Goal: Find specific page/section: Find specific page/section

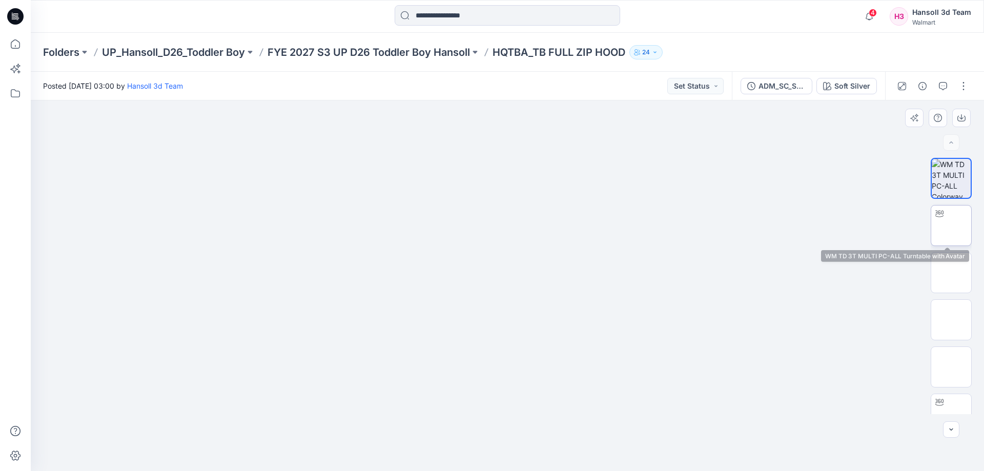
click at [951, 226] on img at bounding box center [951, 226] width 0 height 0
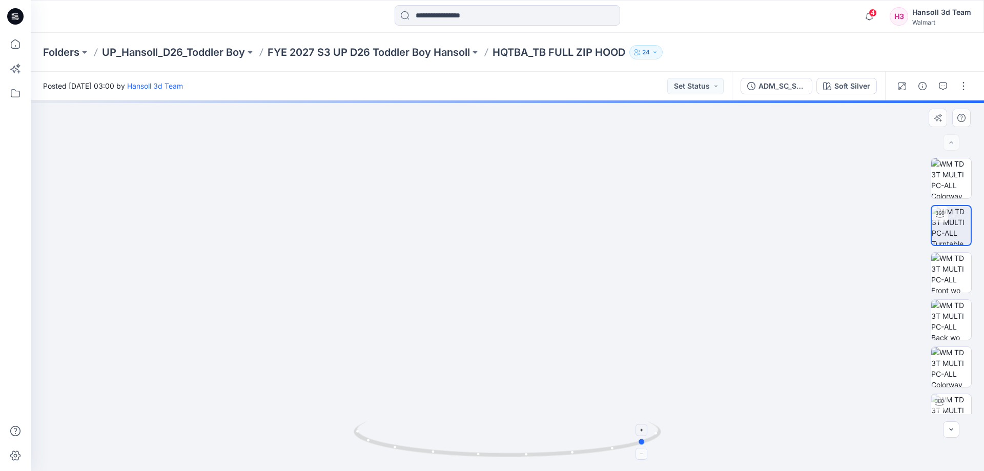
drag, startPoint x: 492, startPoint y: 453, endPoint x: 632, endPoint y: 439, distance: 140.1
click at [632, 439] on icon at bounding box center [509, 440] width 310 height 38
drag, startPoint x: 574, startPoint y: 340, endPoint x: 519, endPoint y: 340, distance: 54.8
click at [519, 340] on img at bounding box center [507, 166] width 852 height 612
drag, startPoint x: 614, startPoint y: 449, endPoint x: 612, endPoint y: 454, distance: 5.3
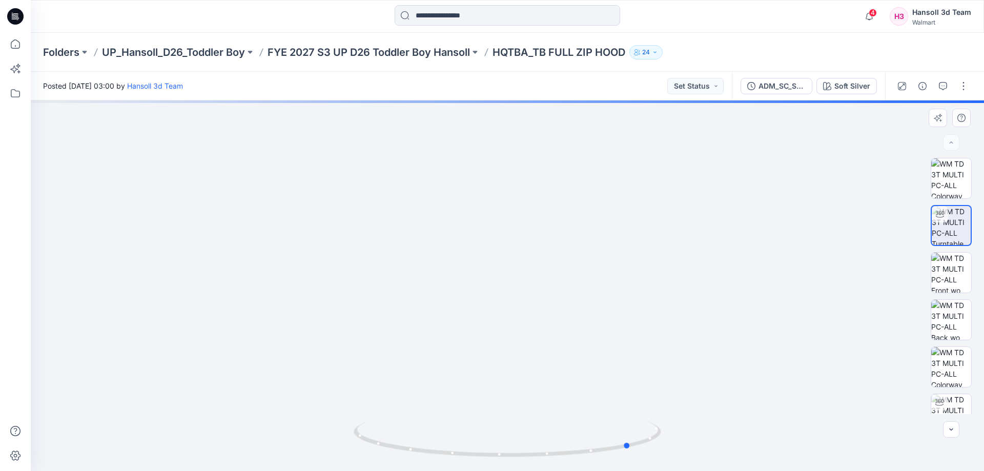
drag, startPoint x: 546, startPoint y: 460, endPoint x: 841, endPoint y: 428, distance: 296.5
click at [841, 428] on div at bounding box center [507, 285] width 953 height 371
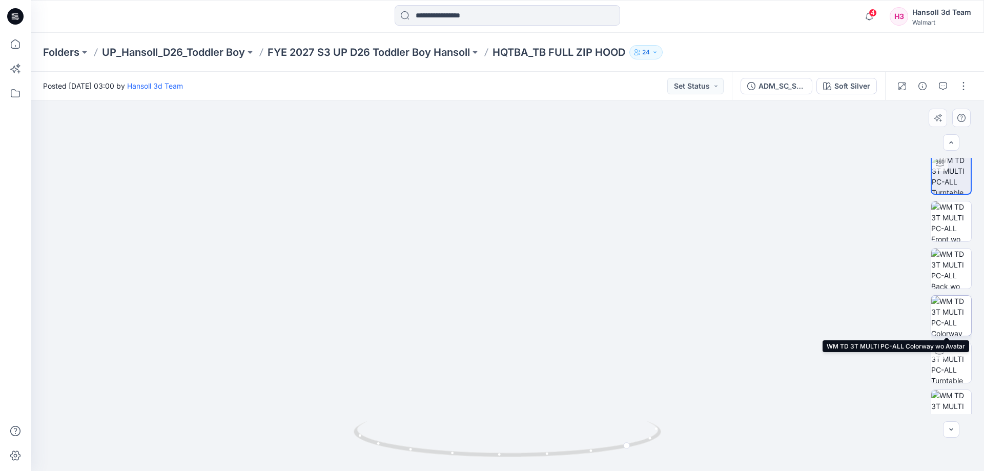
click at [950, 320] on img at bounding box center [951, 316] width 40 height 40
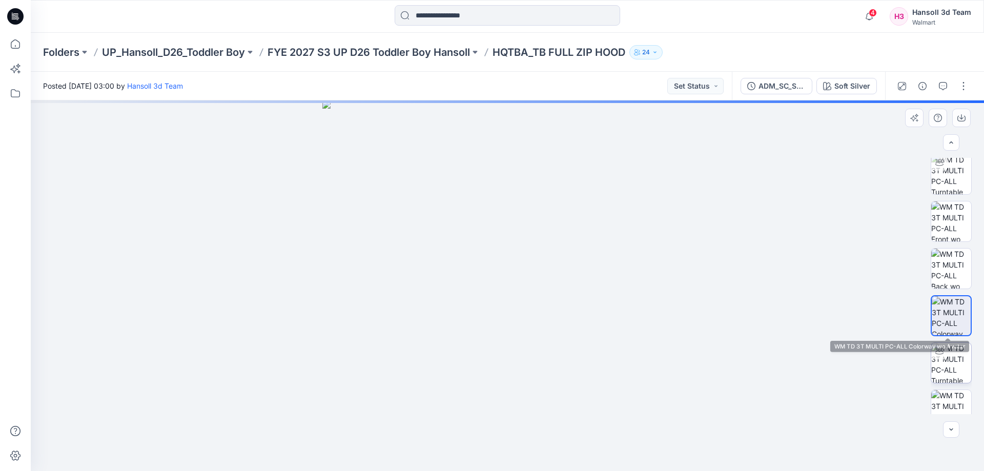
scroll to position [51, 0]
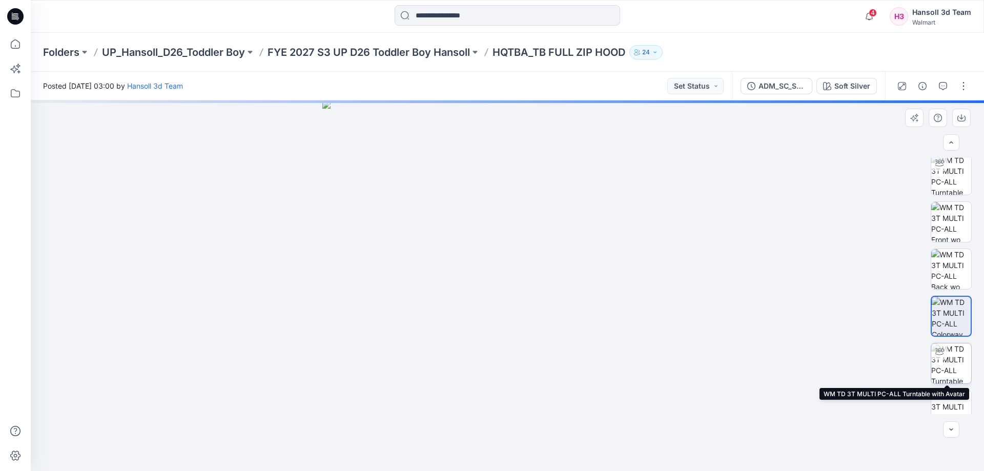
click at [953, 367] on img at bounding box center [951, 363] width 40 height 40
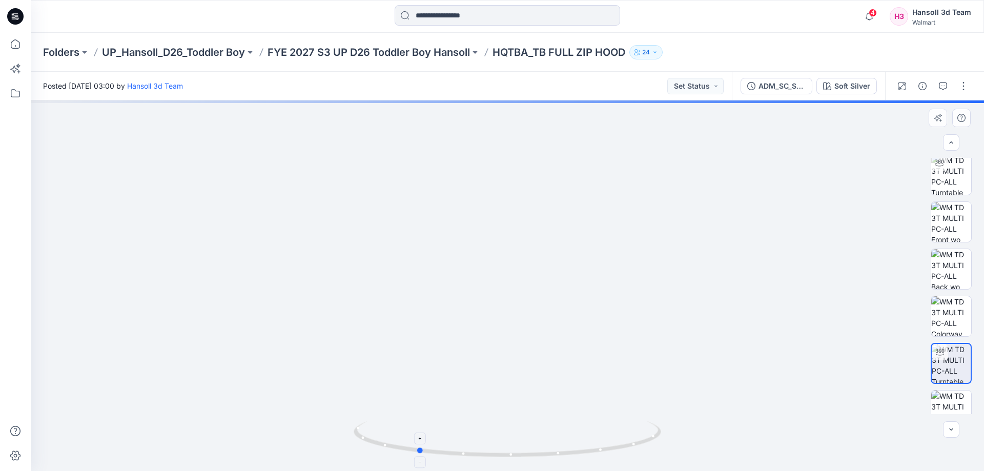
drag, startPoint x: 442, startPoint y: 451, endPoint x: 803, endPoint y: 373, distance: 369.2
click at [660, 458] on icon at bounding box center [509, 440] width 310 height 38
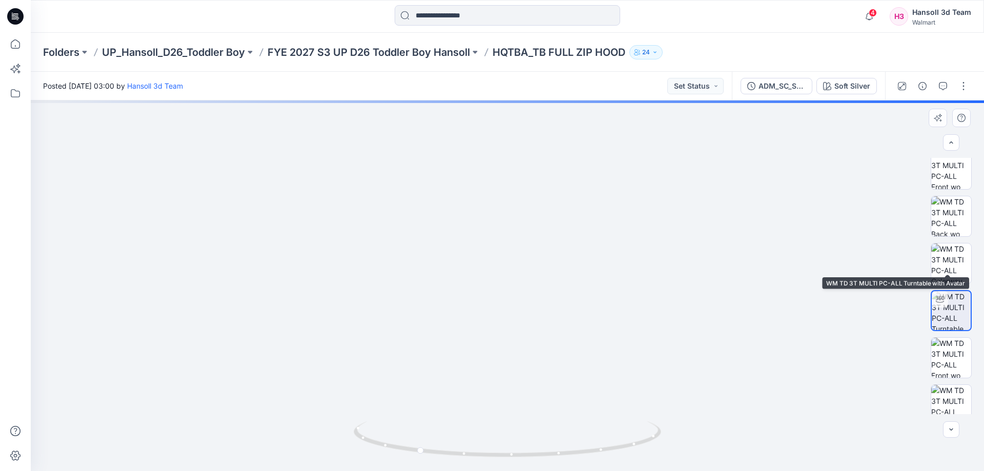
scroll to position [162, 0]
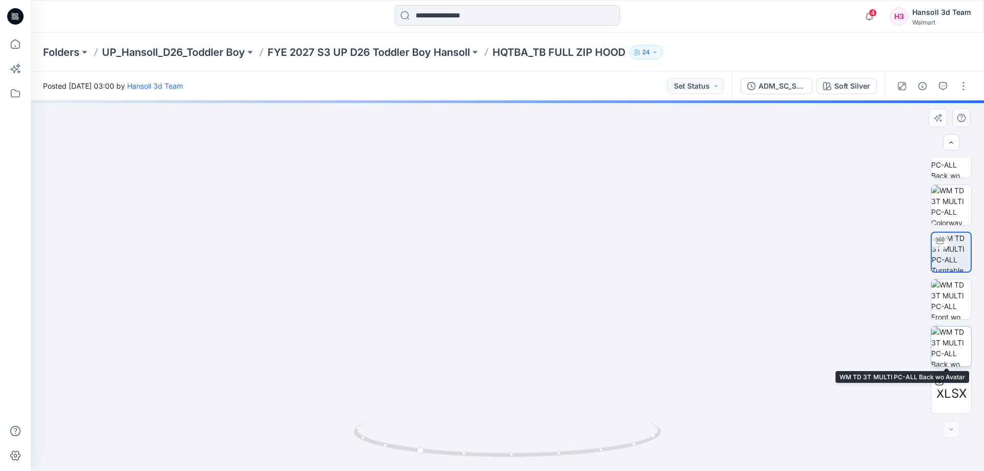
click at [949, 349] on img at bounding box center [951, 347] width 40 height 40
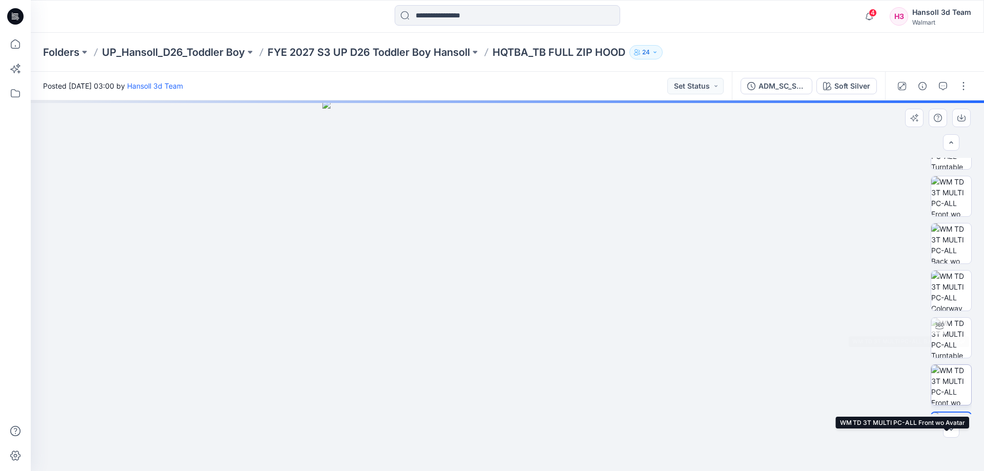
scroll to position [8, 0]
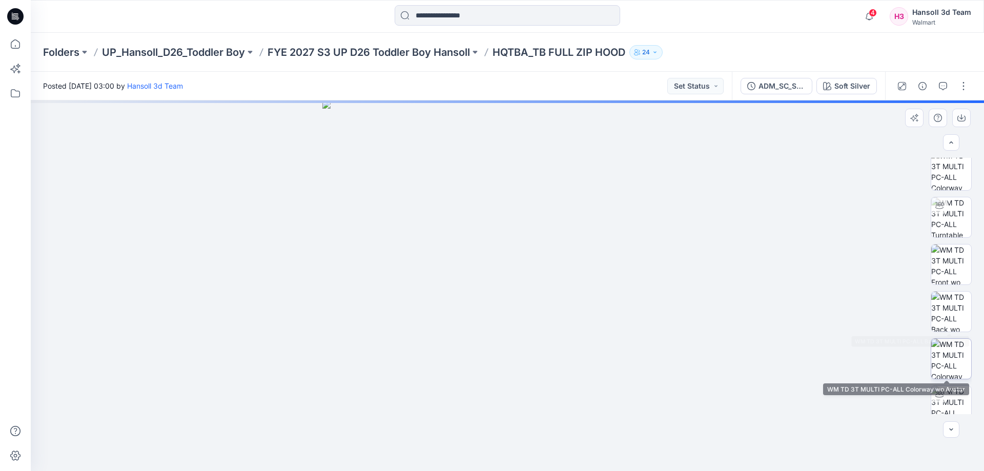
click at [950, 341] on img at bounding box center [951, 359] width 40 height 40
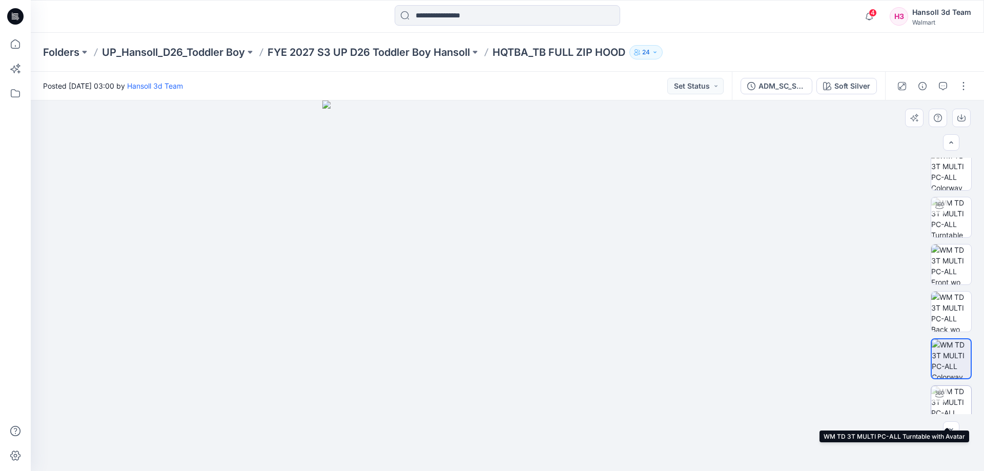
click at [956, 405] on img at bounding box center [951, 406] width 40 height 40
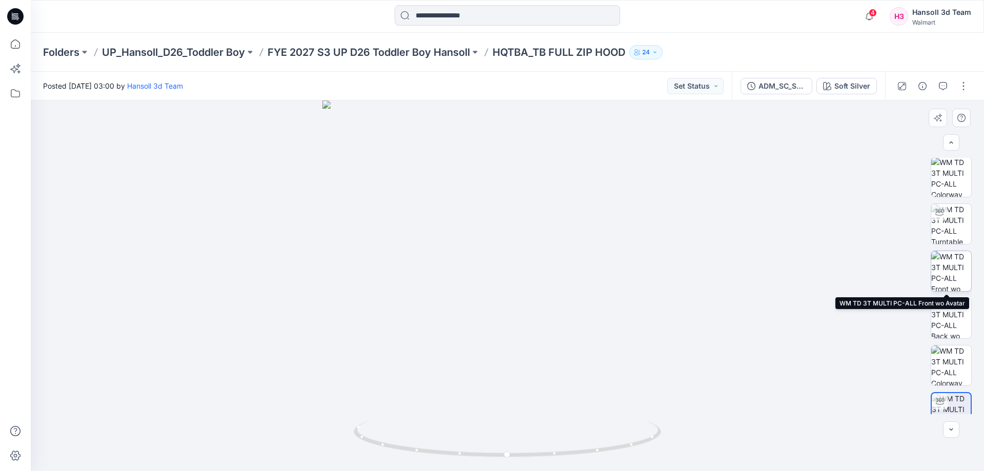
scroll to position [0, 0]
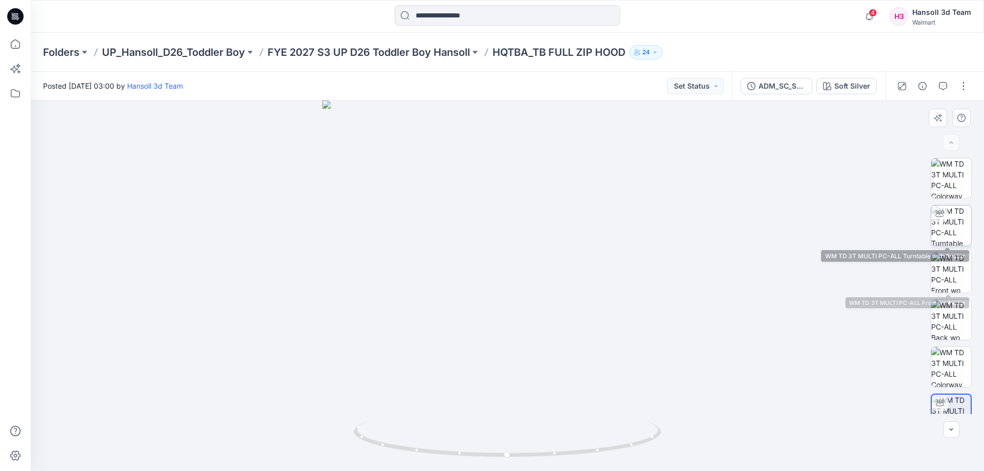
click at [949, 209] on img at bounding box center [951, 226] width 40 height 40
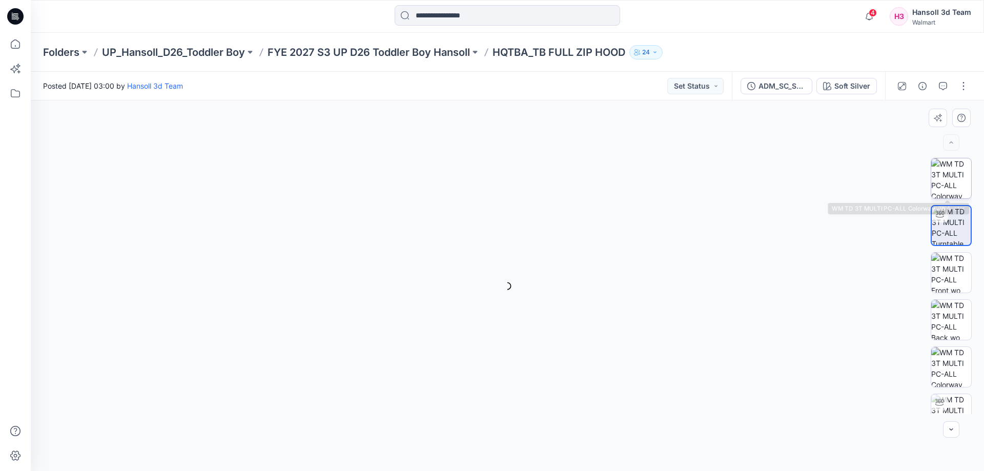
click at [946, 172] on img at bounding box center [951, 178] width 40 height 40
click at [430, 46] on p "FYE 2027 S3 UP D26 Toddler Boy Hansoll" at bounding box center [369, 52] width 202 height 14
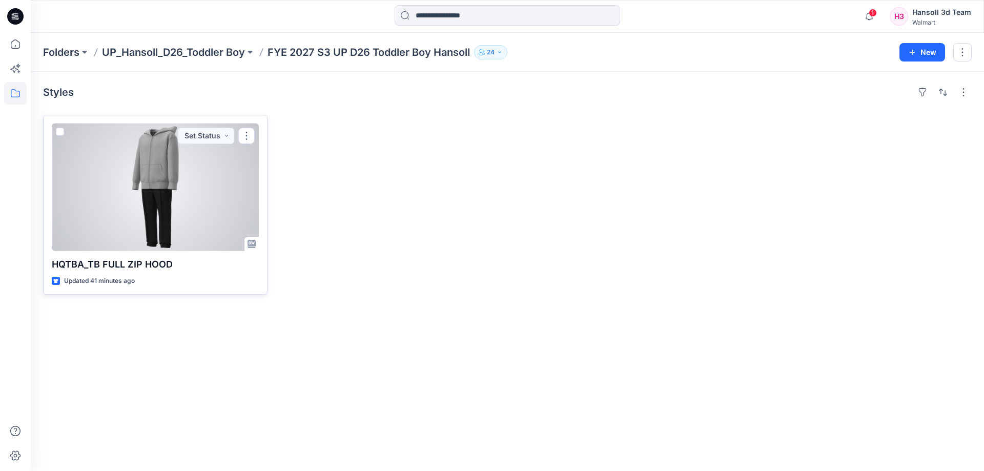
click at [173, 191] on div at bounding box center [155, 188] width 207 height 128
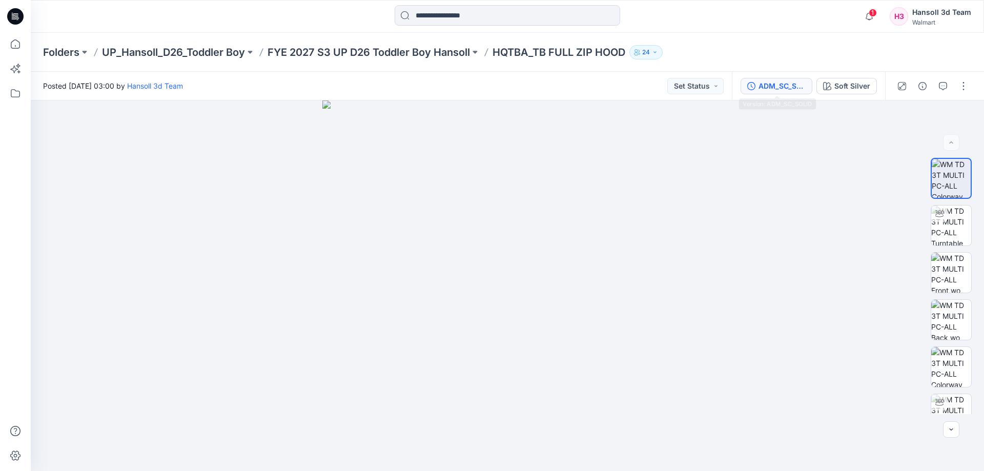
click at [772, 90] on div "ADM_SC_SOLID" at bounding box center [782, 85] width 47 height 11
